Goal: Information Seeking & Learning: Understand process/instructions

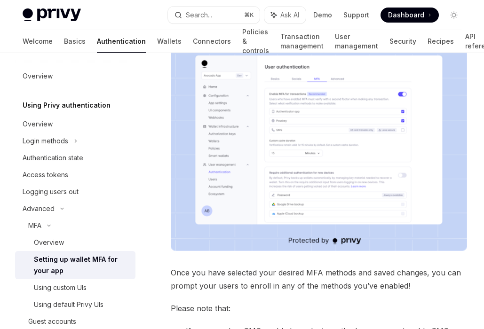
scroll to position [164, 0]
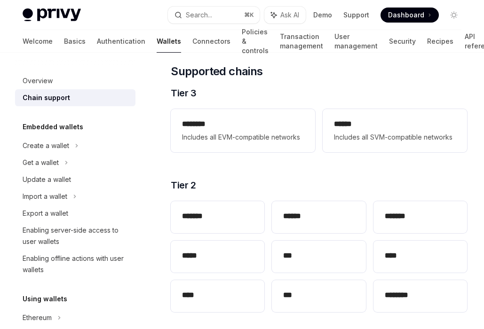
scroll to position [133, 0]
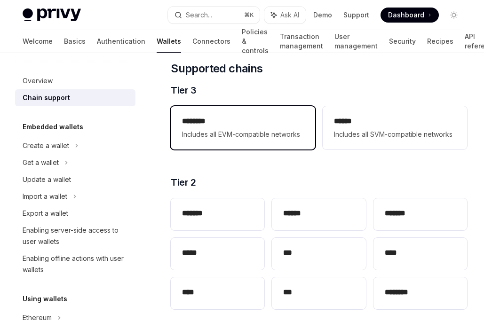
click at [259, 121] on h2 "********" at bounding box center [243, 121] width 122 height 11
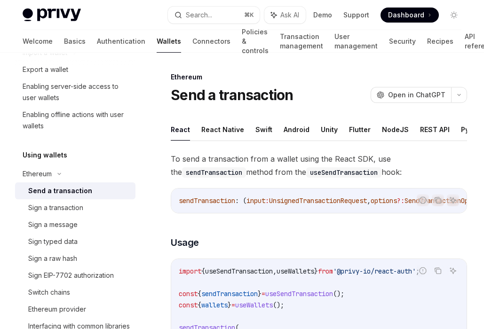
type textarea "*"
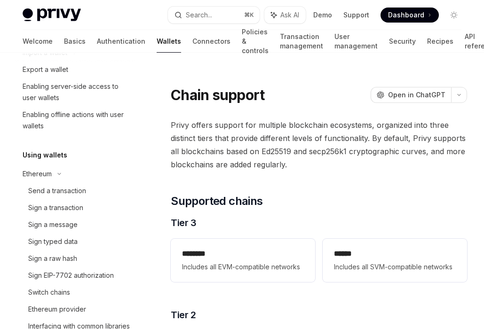
scroll to position [17, 0]
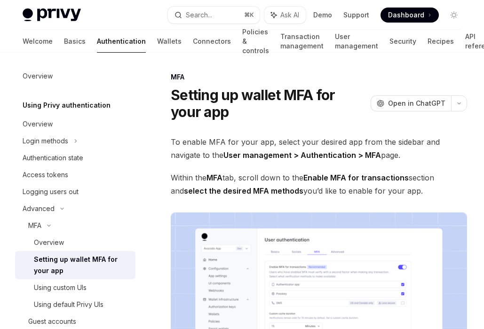
scroll to position [164, 0]
